Goal: Check status: Check status

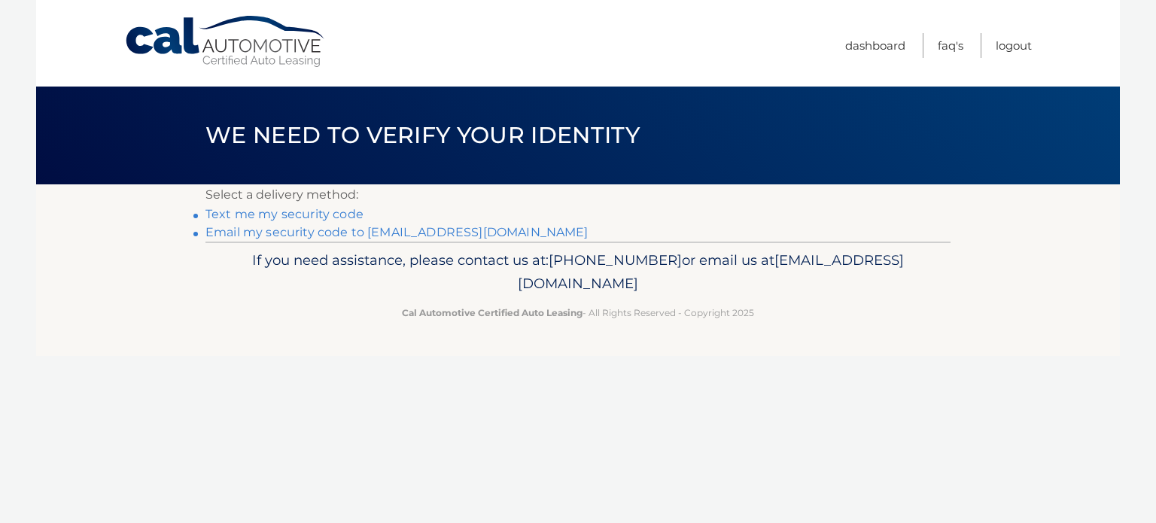
click at [331, 234] on link "Email my security code to [EMAIL_ADDRESS][DOMAIN_NAME]" at bounding box center [396, 232] width 383 height 14
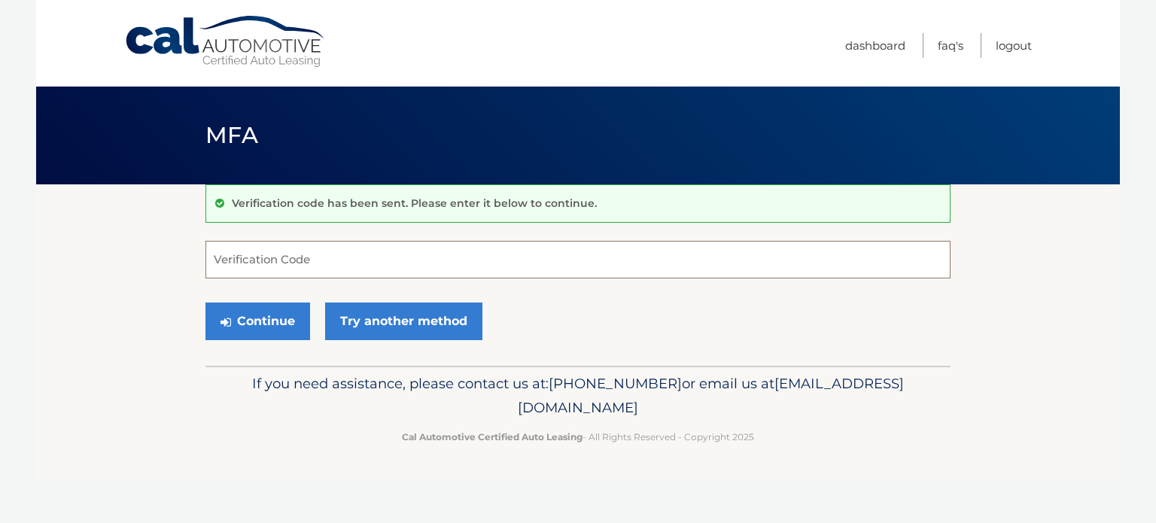
click at [460, 254] on input "Verification Code" at bounding box center [577, 260] width 745 height 38
type input "811363"
click at [205, 303] on button "Continue" at bounding box center [257, 322] width 105 height 38
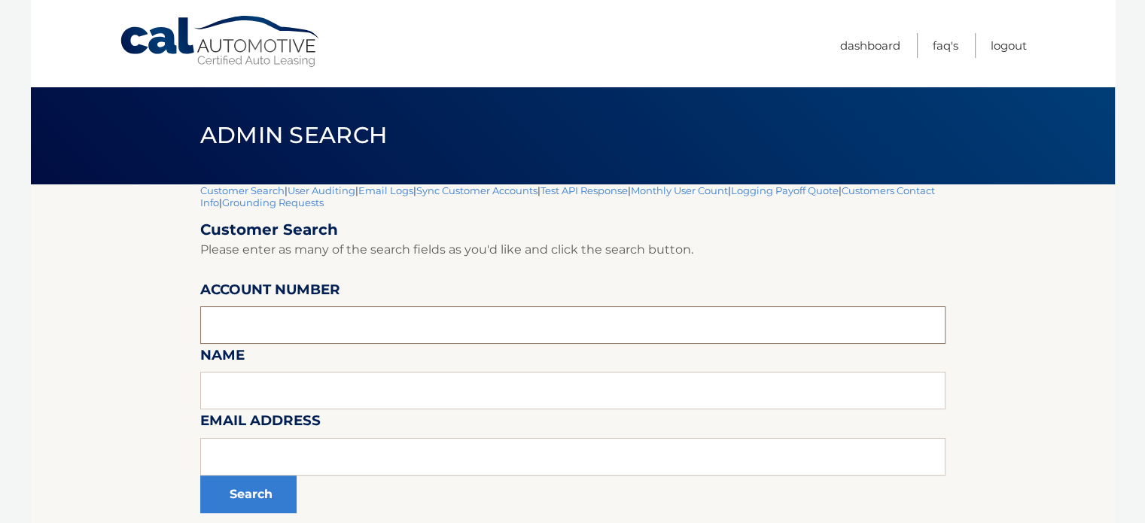
paste input "44456007154"
type input "44456007154"
click at [256, 494] on button "Search" at bounding box center [248, 495] width 96 height 38
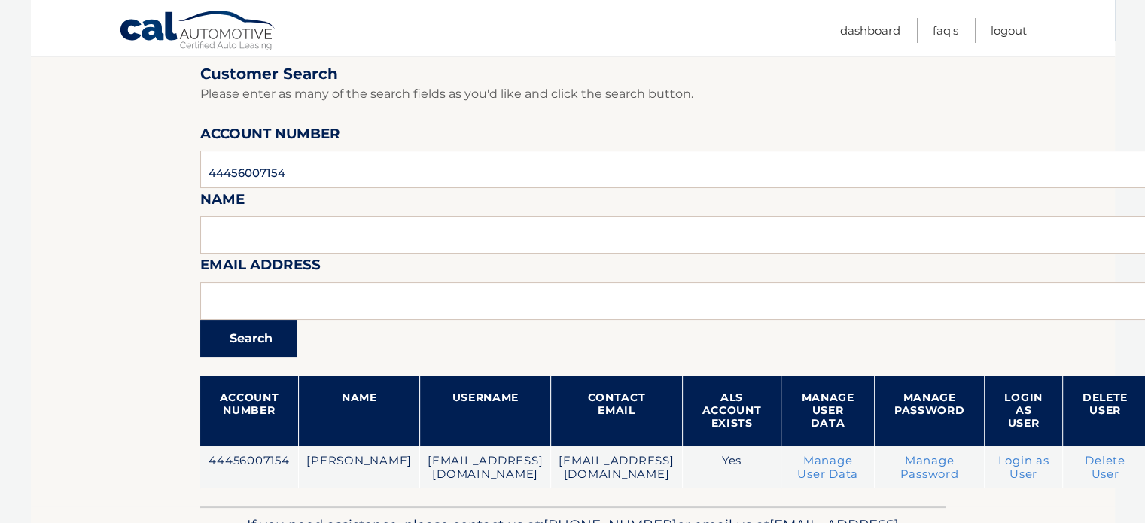
scroll to position [151, 0]
